Goal: Check status: Check status

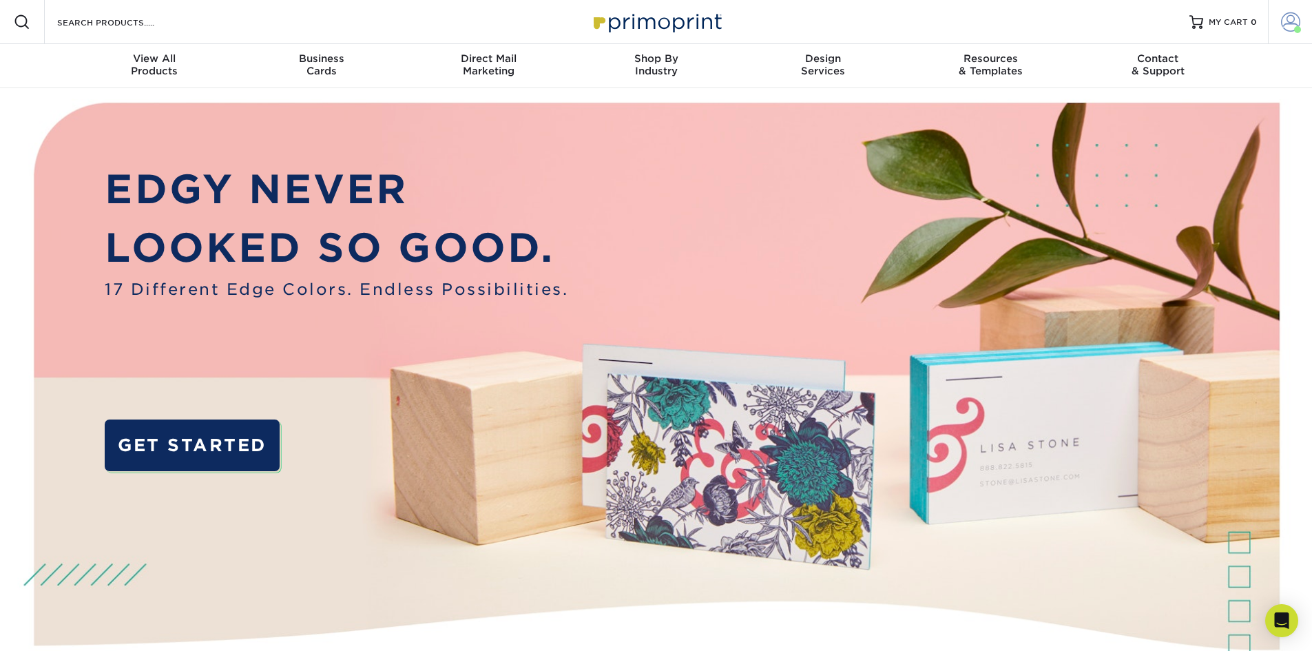
click at [1297, 21] on span at bounding box center [1290, 21] width 19 height 19
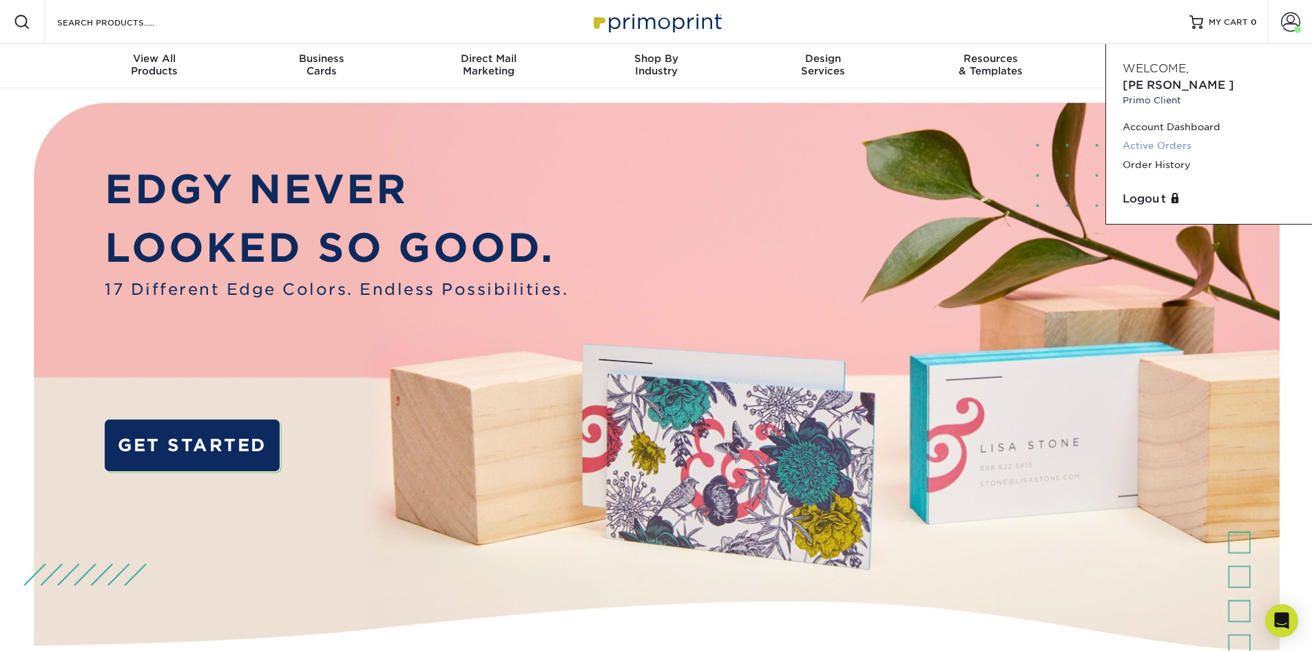
click at [1171, 136] on link "Active Orders" at bounding box center [1209, 145] width 173 height 19
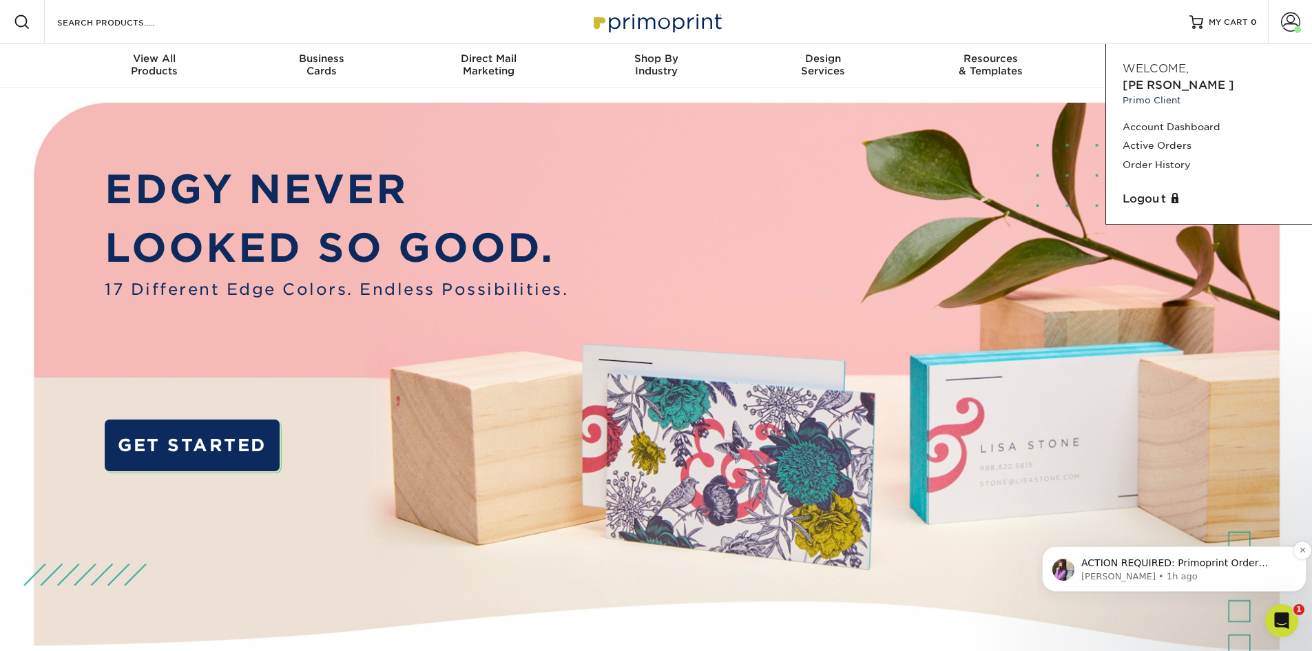
click at [1139, 572] on p "Erica • 1h ago" at bounding box center [1185, 576] width 208 height 12
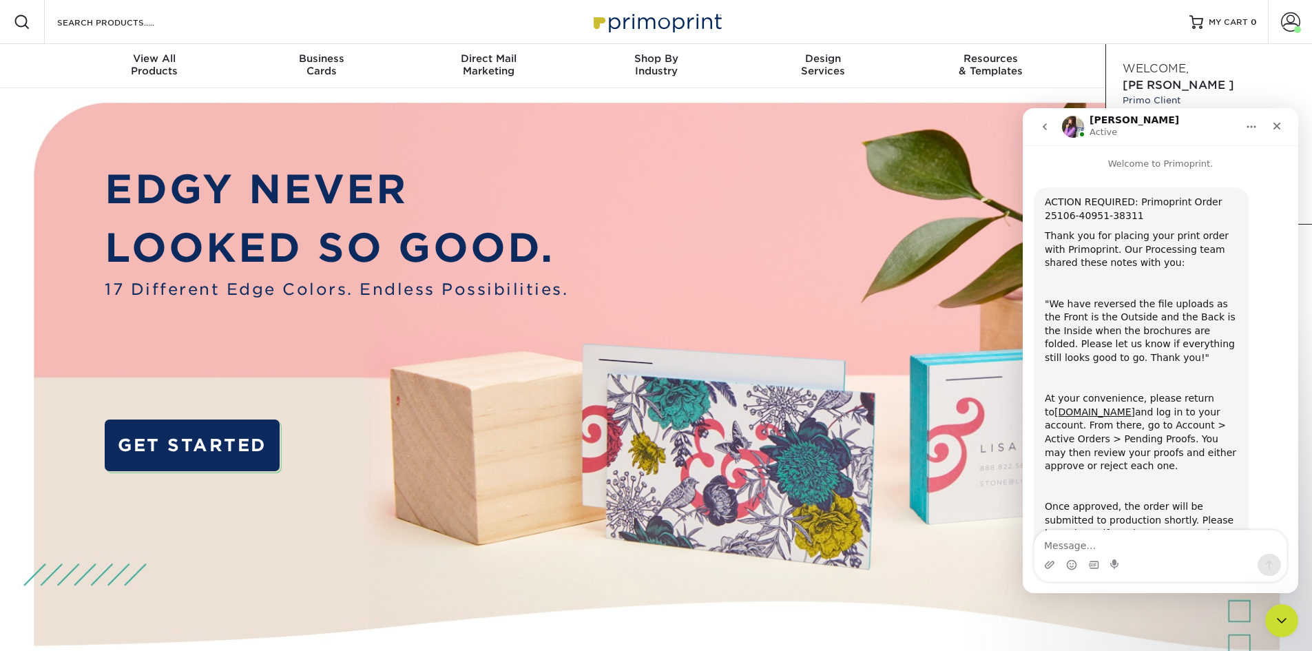
scroll to position [72, 0]
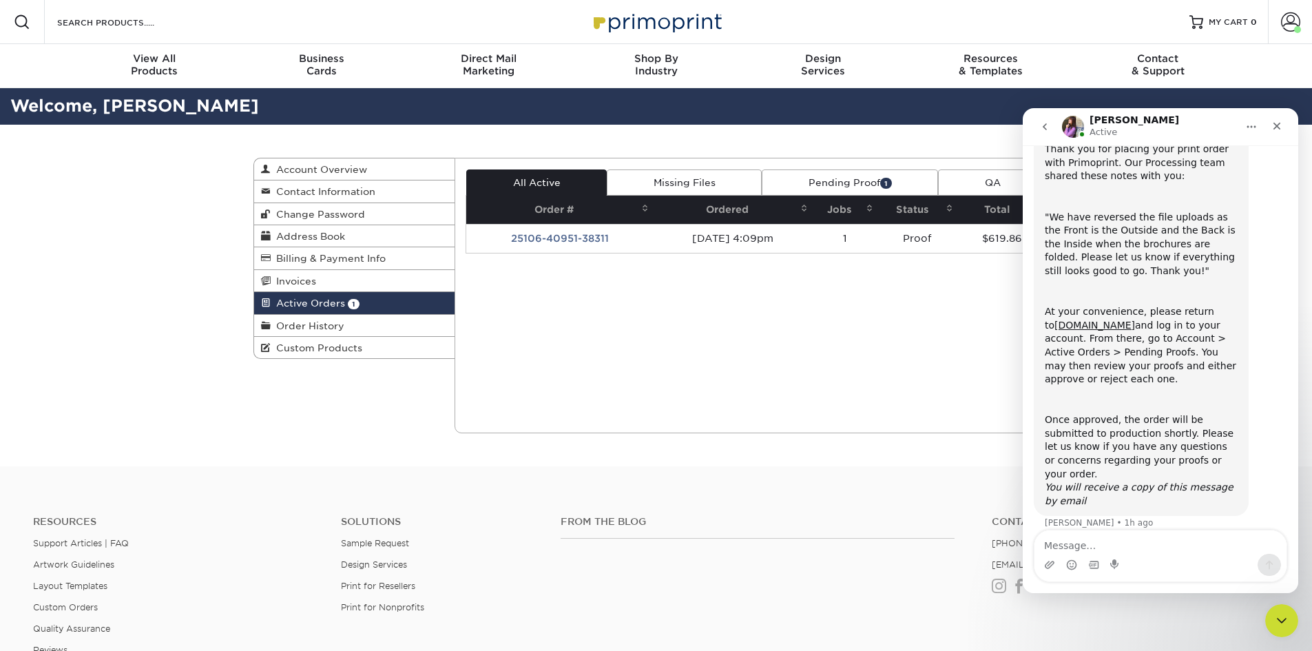
scroll to position [88, 0]
click at [879, 340] on div "Current Orders 1 Active 0 Missing Files" at bounding box center [757, 295] width 605 height 275
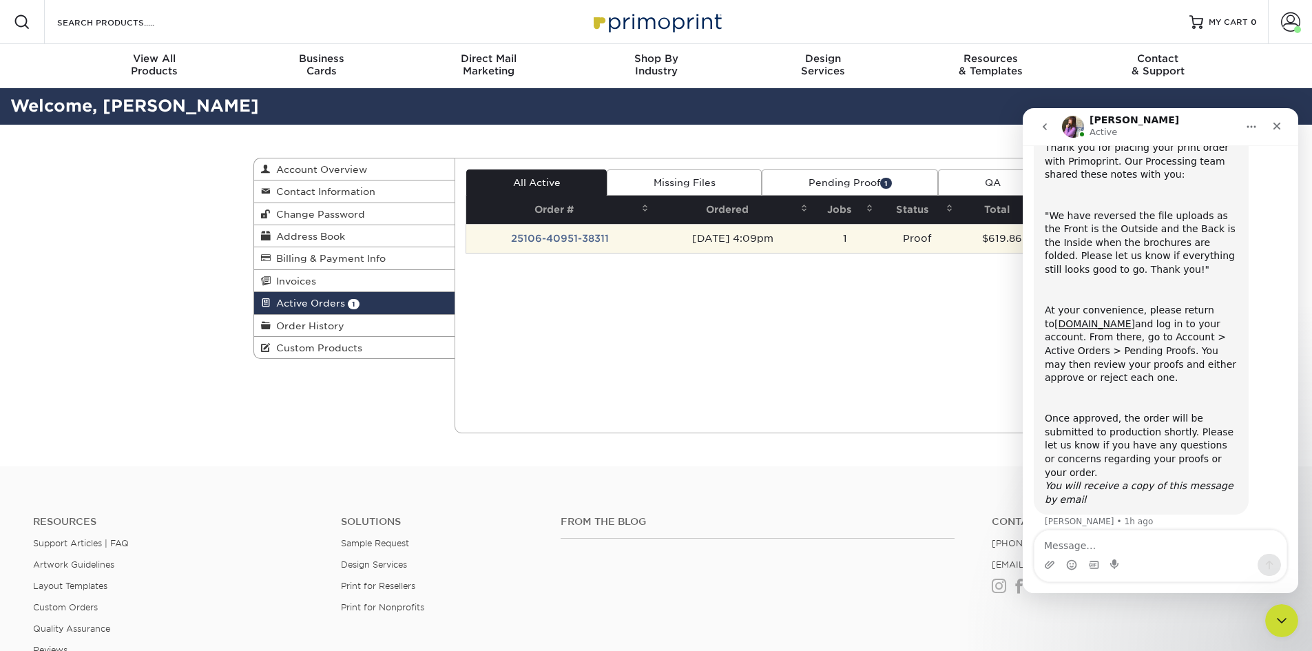
click at [612, 243] on td "25106-40951-38311" at bounding box center [559, 238] width 187 height 29
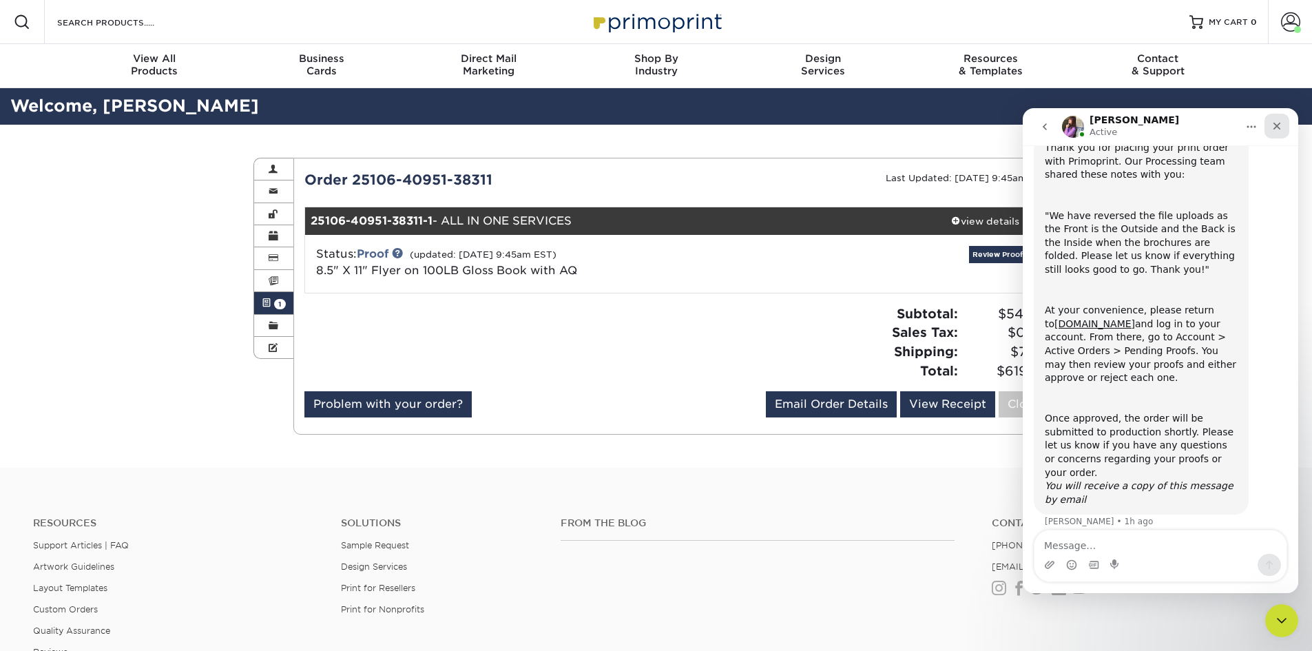
click at [1281, 124] on icon "Close" at bounding box center [1276, 126] width 11 height 11
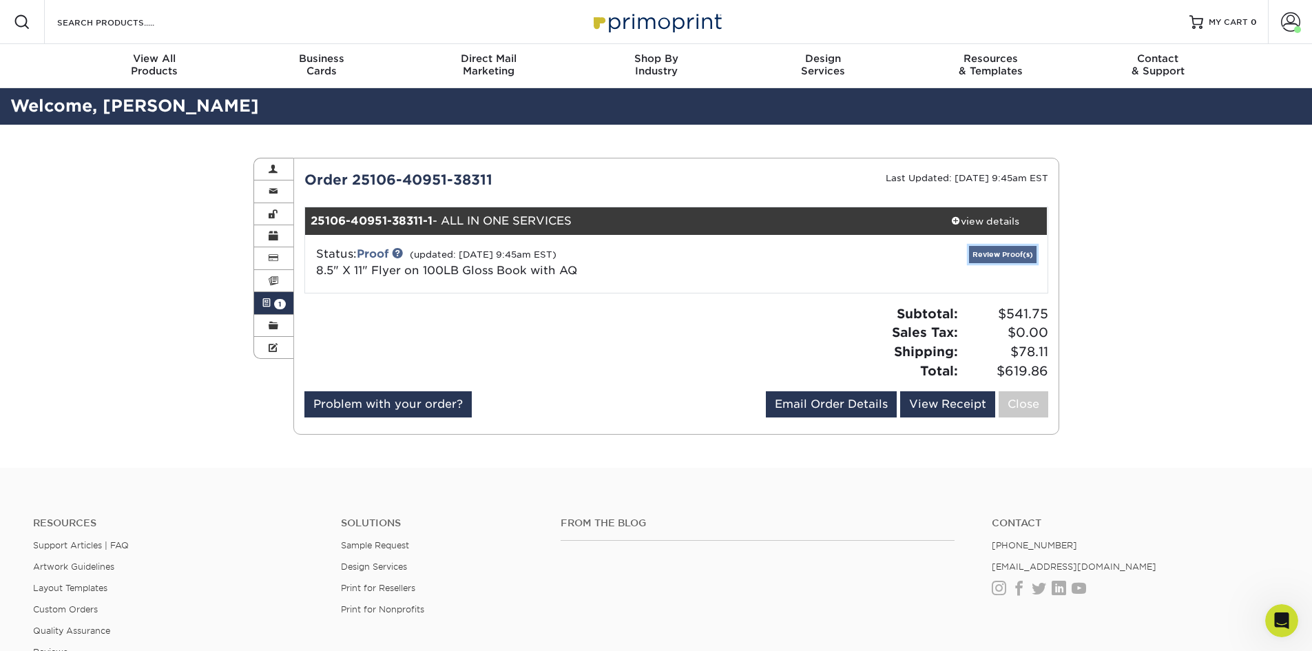
click at [991, 251] on link "Review Proof(s)" at bounding box center [1002, 254] width 67 height 17
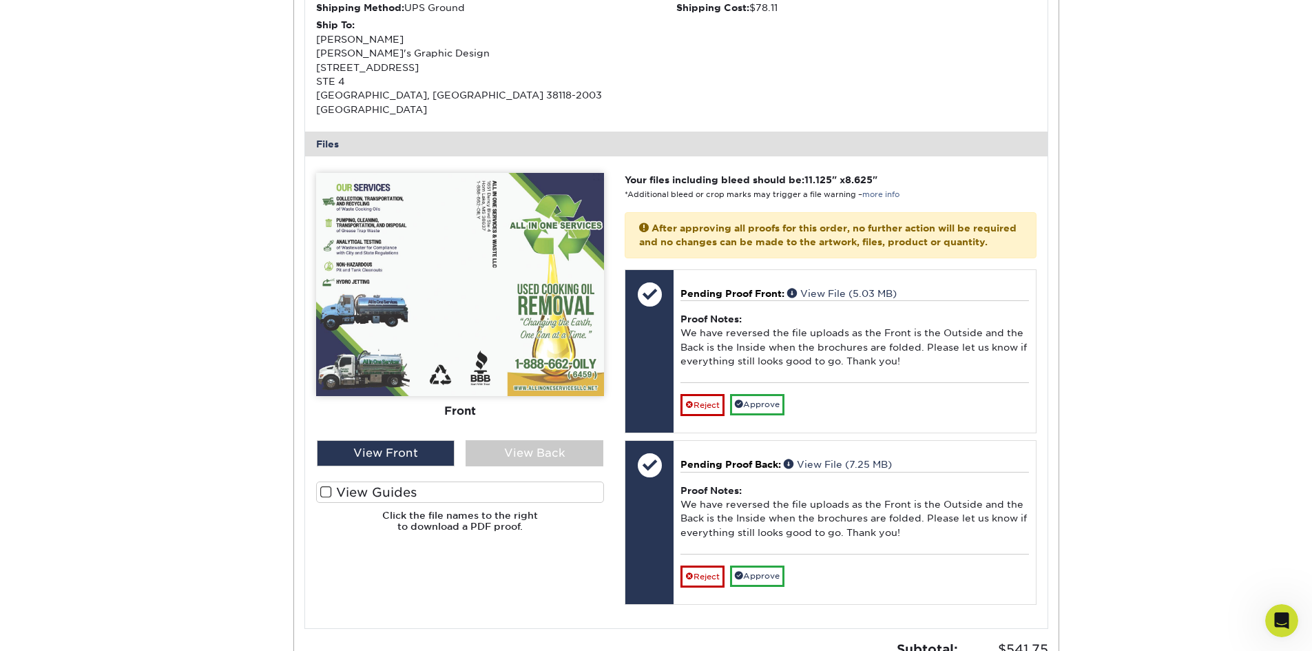
scroll to position [551, 0]
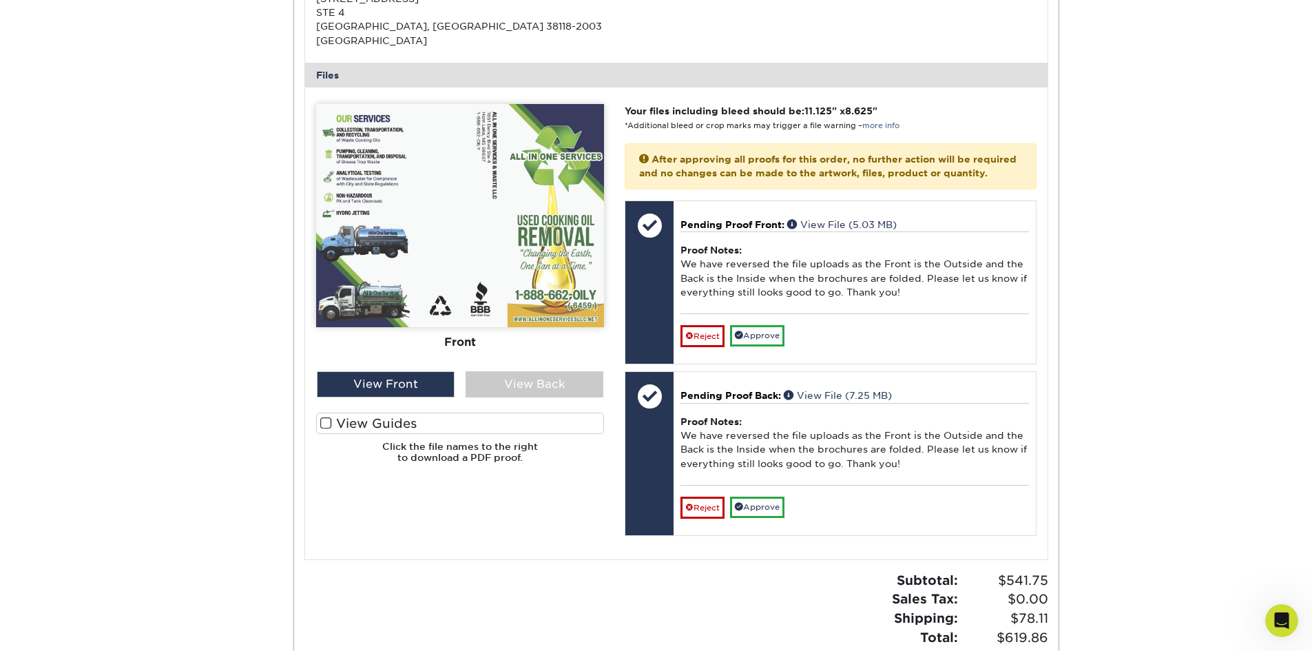
click at [415, 417] on label "View Guides" at bounding box center [460, 423] width 288 height 21
click at [0, 0] on input "View Guides" at bounding box center [0, 0] width 0 height 0
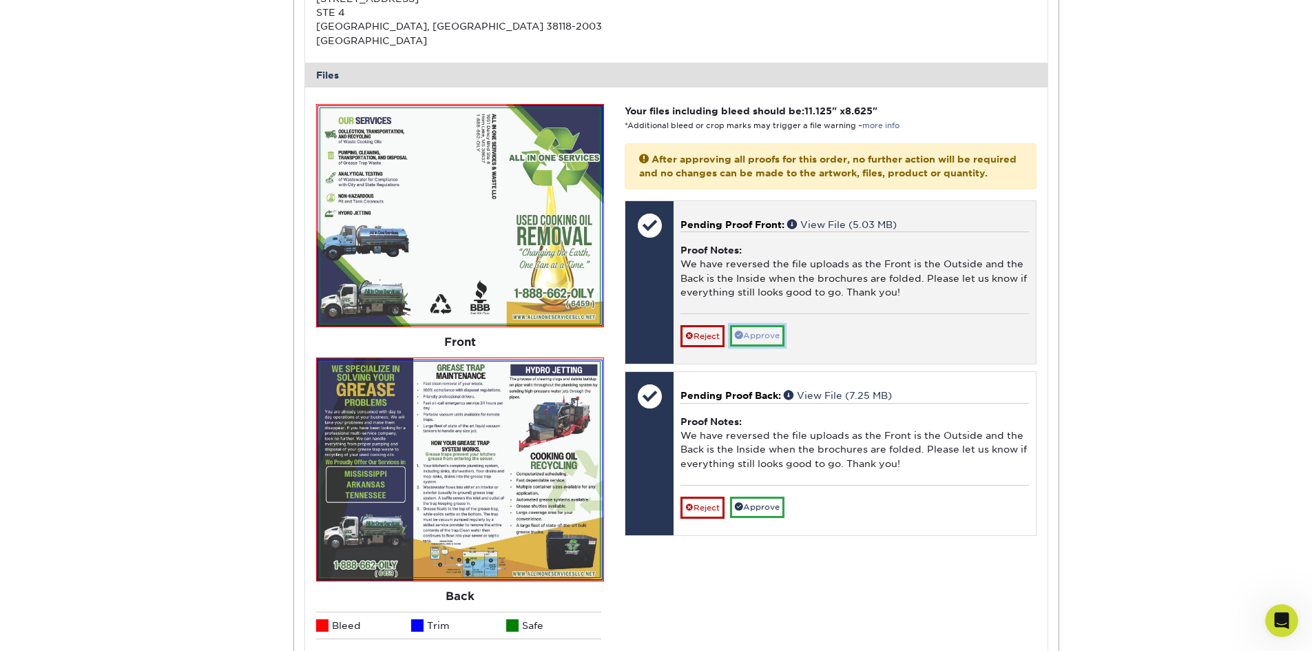
click at [771, 331] on link "Approve" at bounding box center [757, 335] width 54 height 21
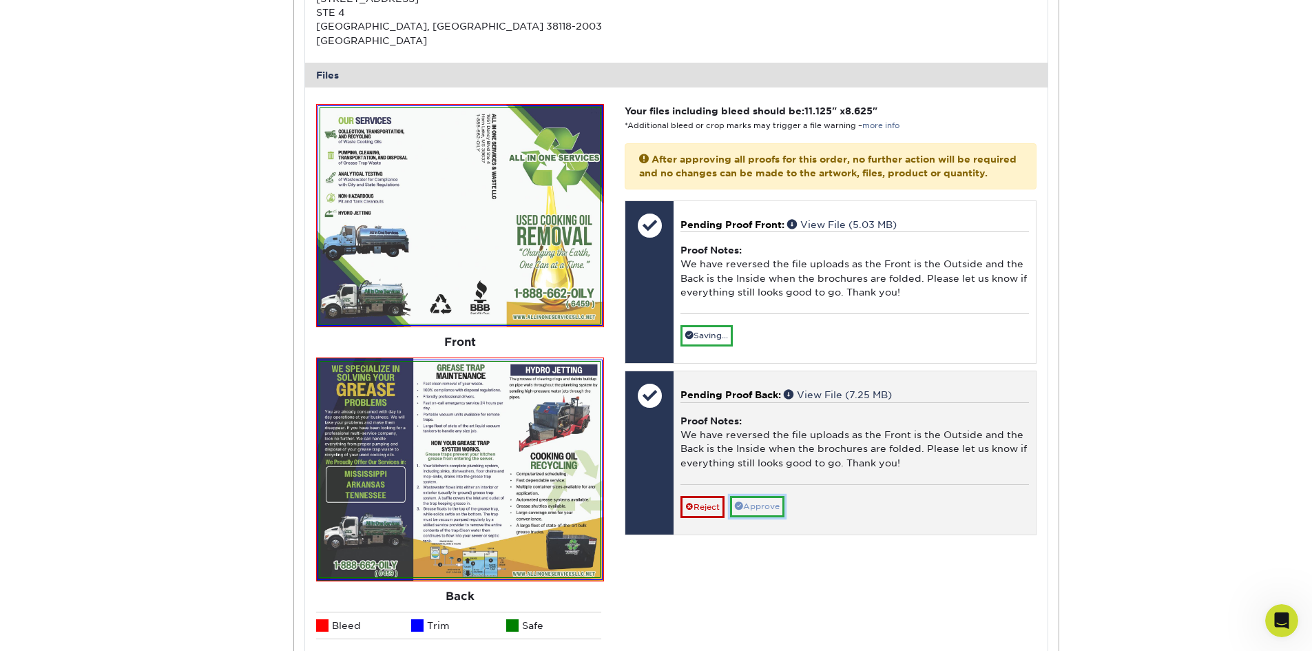
click at [760, 508] on link "Approve" at bounding box center [757, 506] width 54 height 21
